Goal: Information Seeking & Learning: Learn about a topic

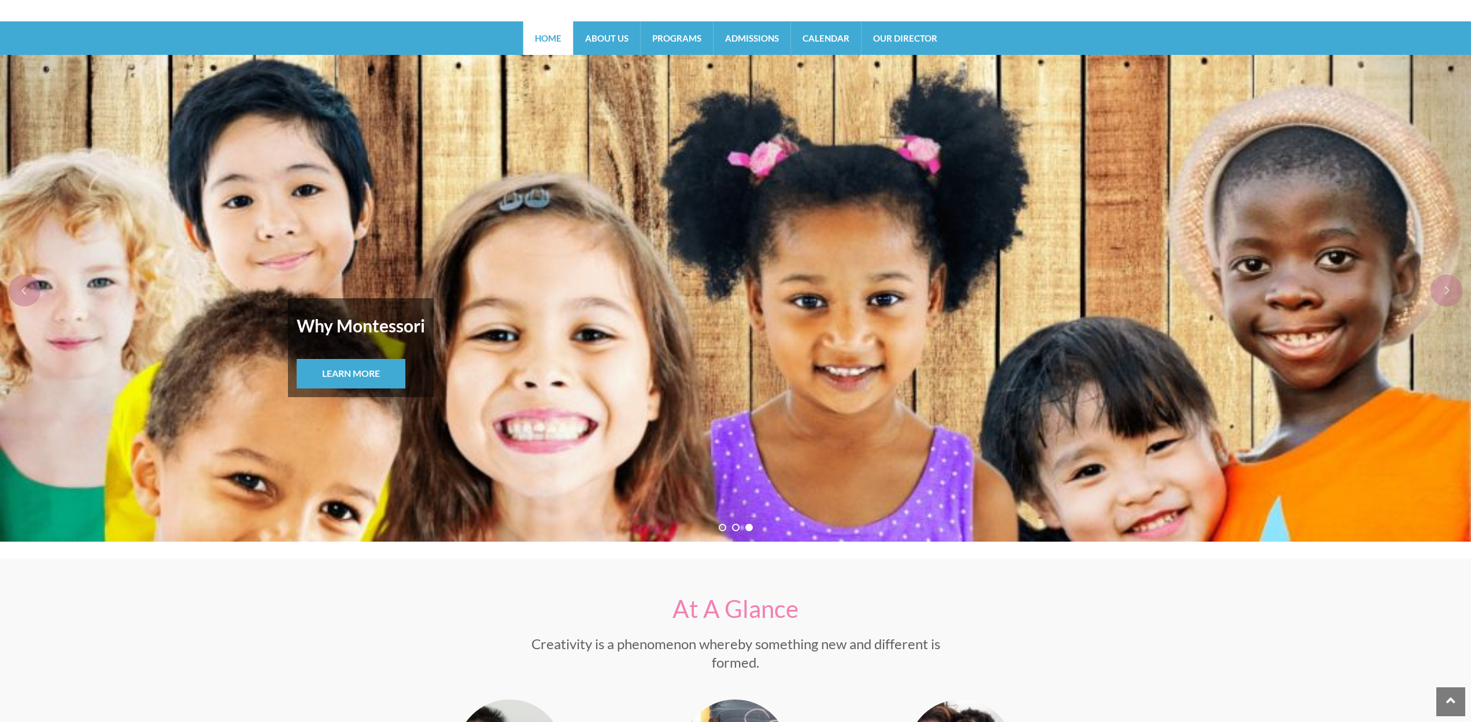
scroll to position [41, 0]
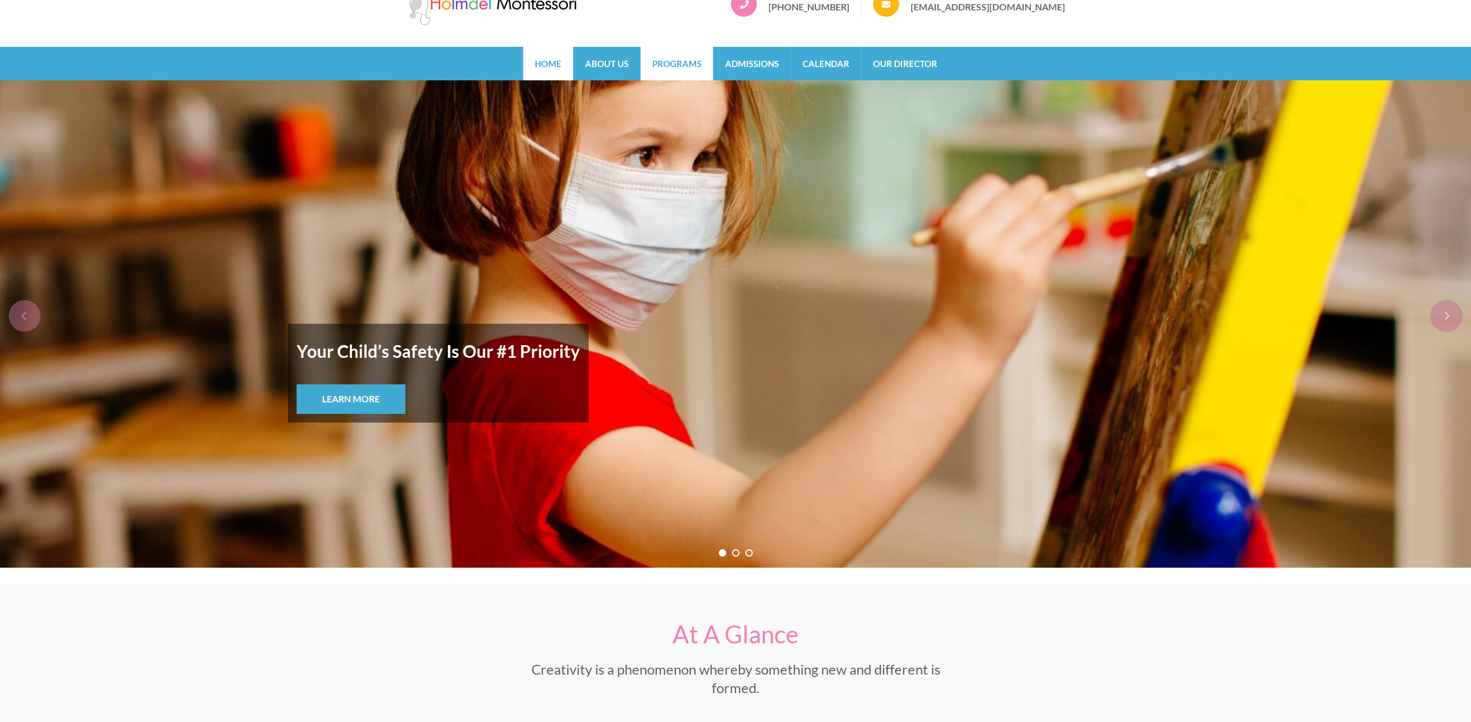
click at [677, 56] on link "Programs" at bounding box center [677, 64] width 72 height 34
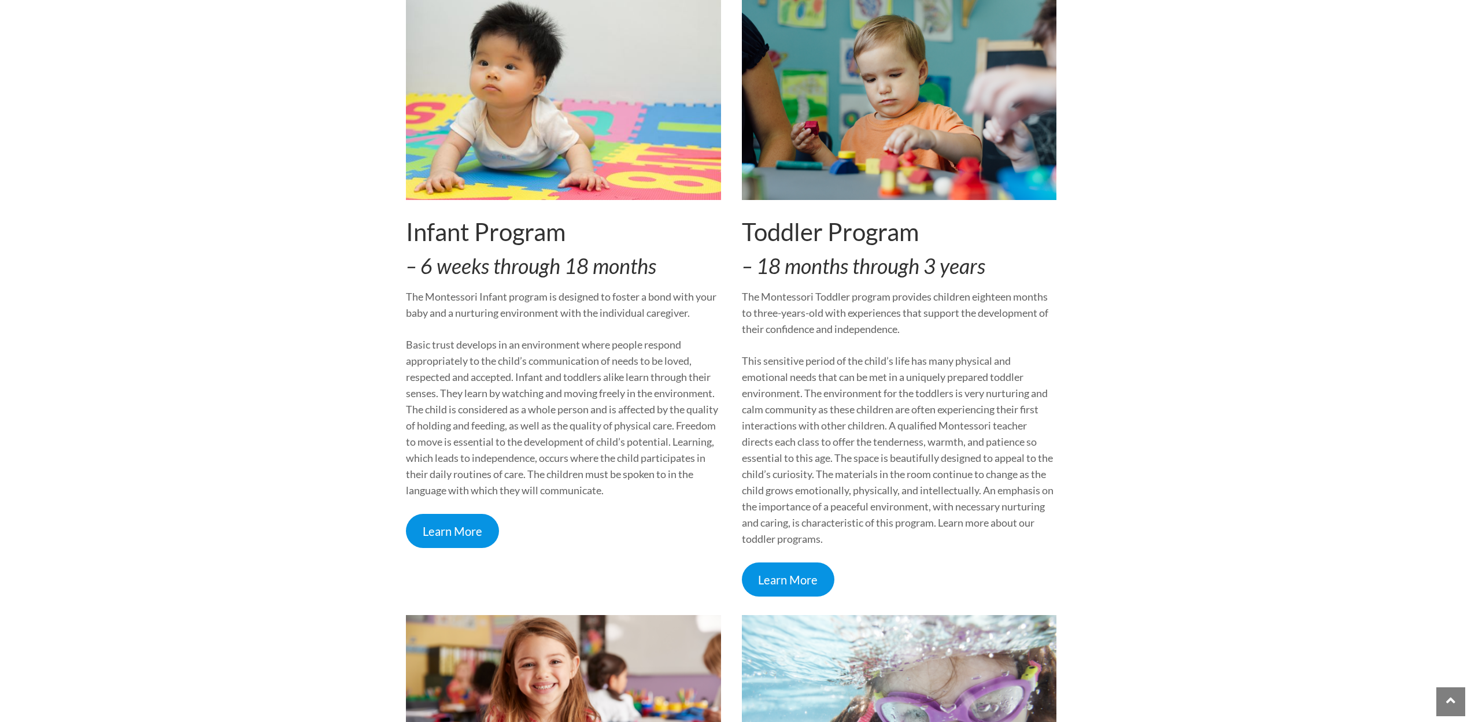
scroll to position [230, 0]
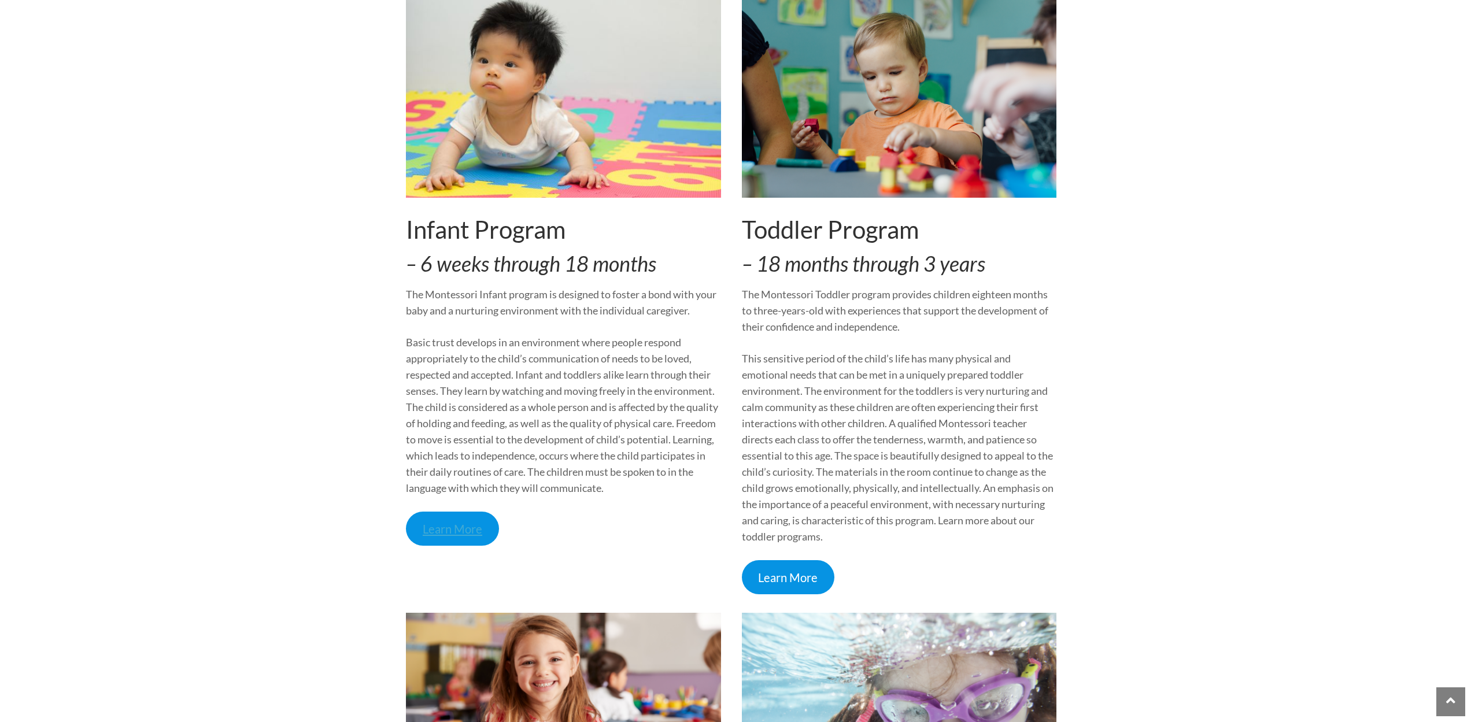
click at [440, 527] on link "Learn More" at bounding box center [452, 529] width 93 height 34
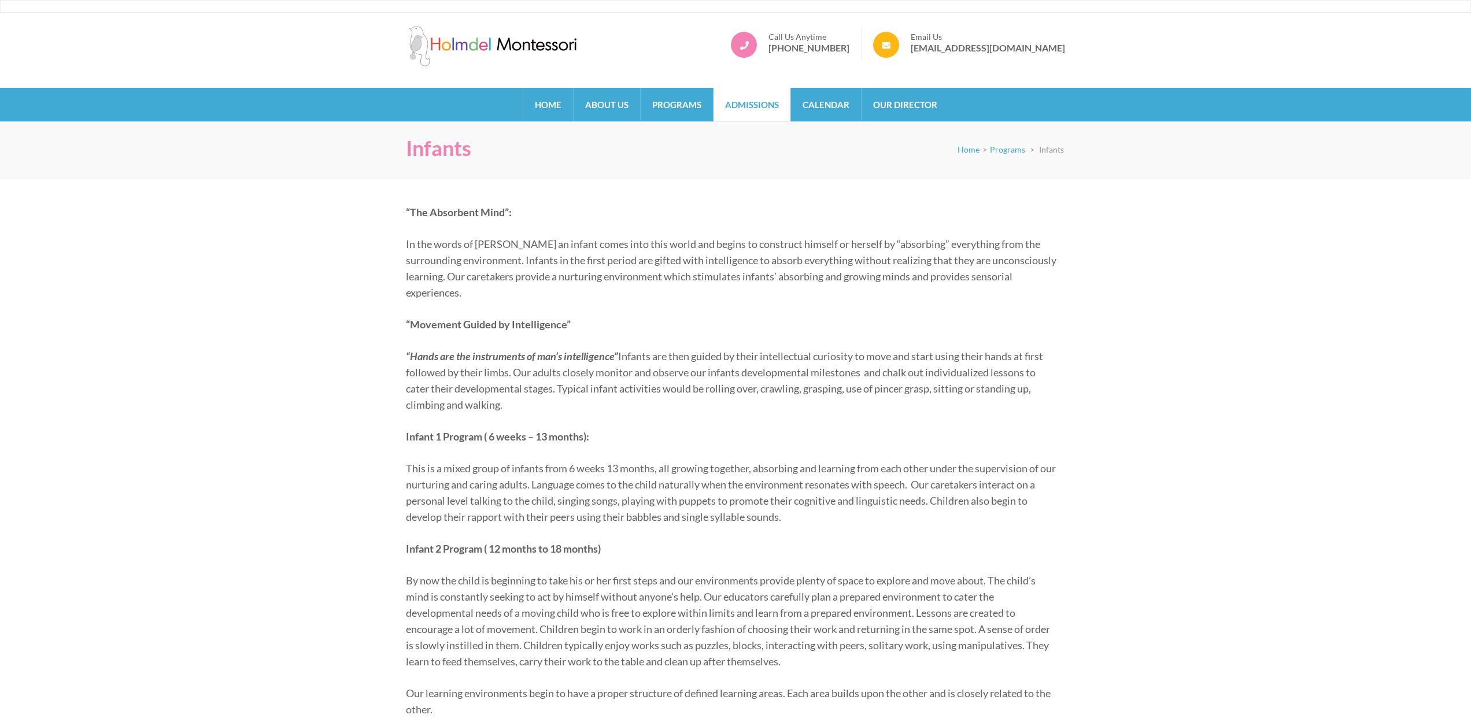
click at [742, 106] on link "Admissions" at bounding box center [752, 105] width 77 height 34
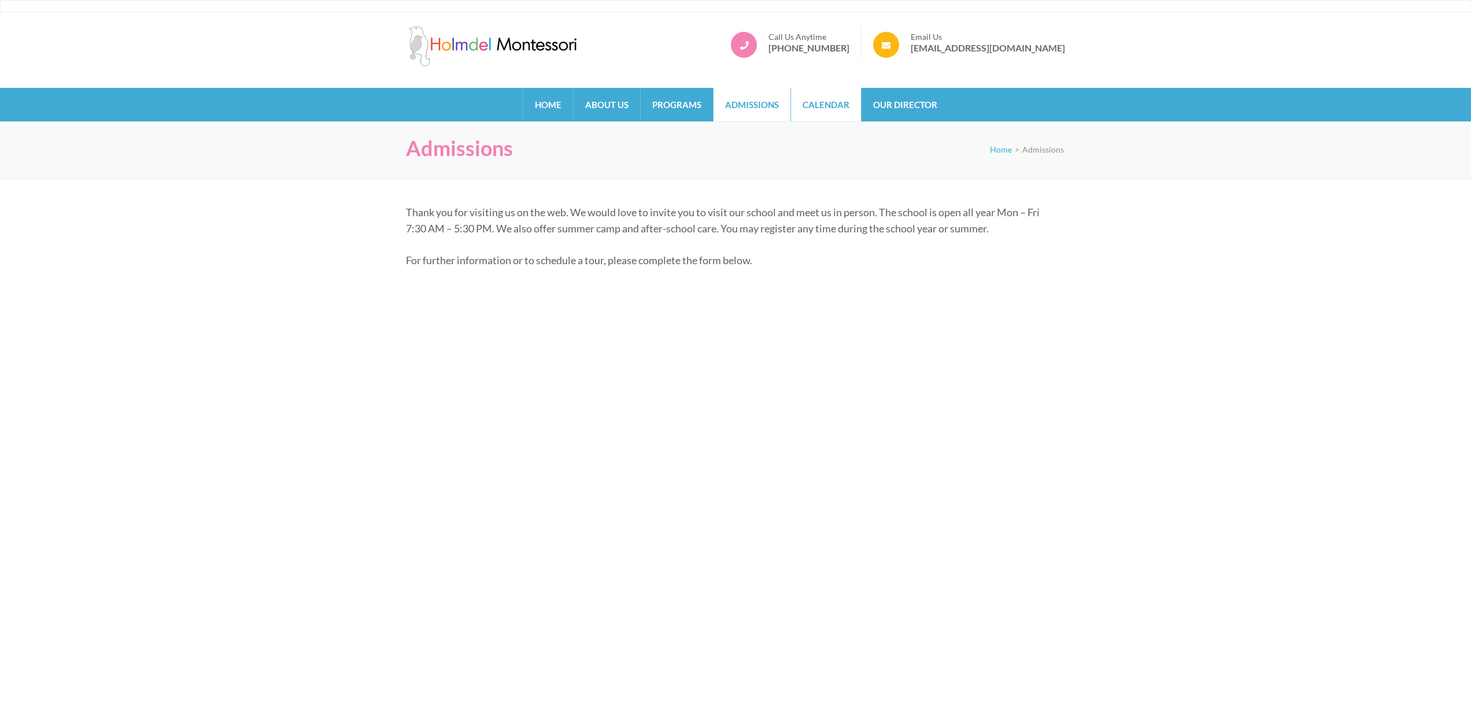
click at [832, 102] on link "Calendar" at bounding box center [826, 105] width 70 height 34
click at [869, 105] on link "Our Director" at bounding box center [905, 105] width 87 height 34
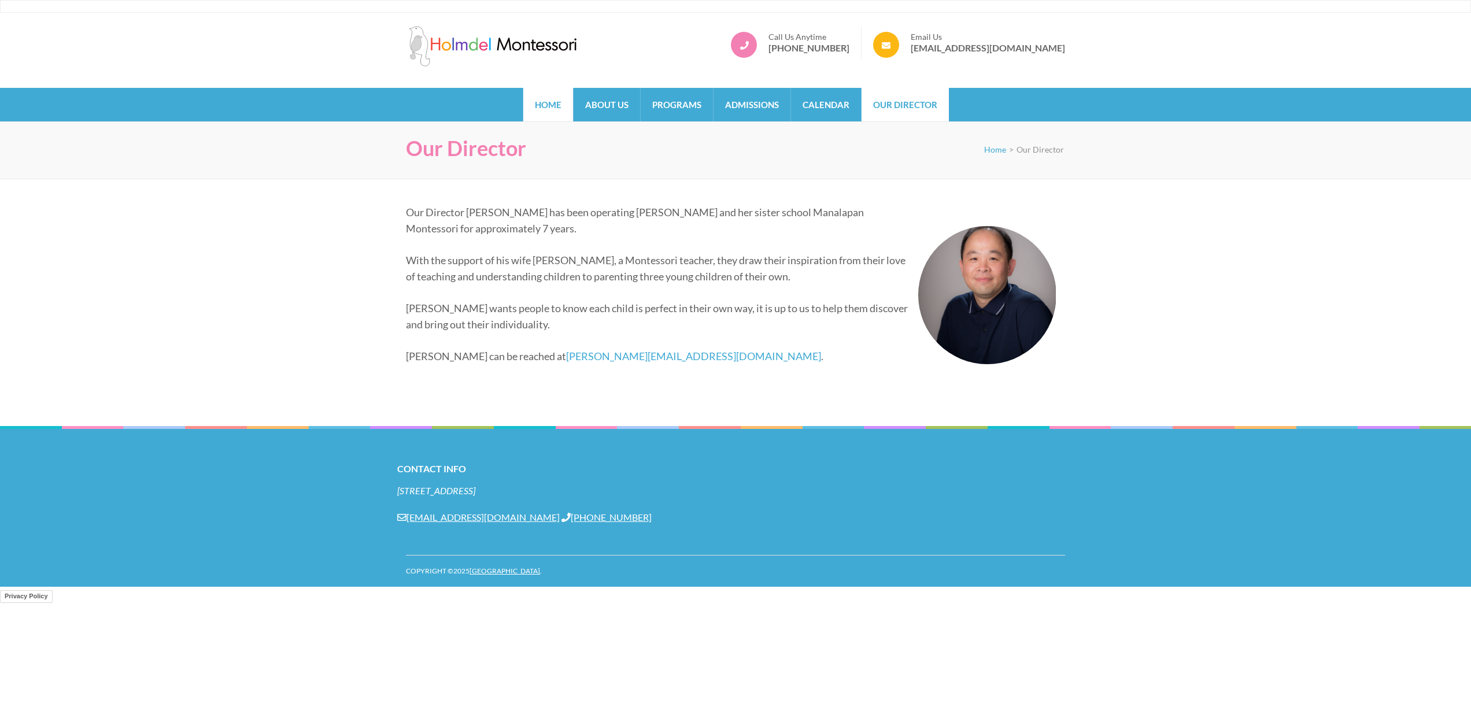
click at [556, 112] on link "Home" at bounding box center [548, 105] width 50 height 34
